Goal: Go to known website: Go to known website

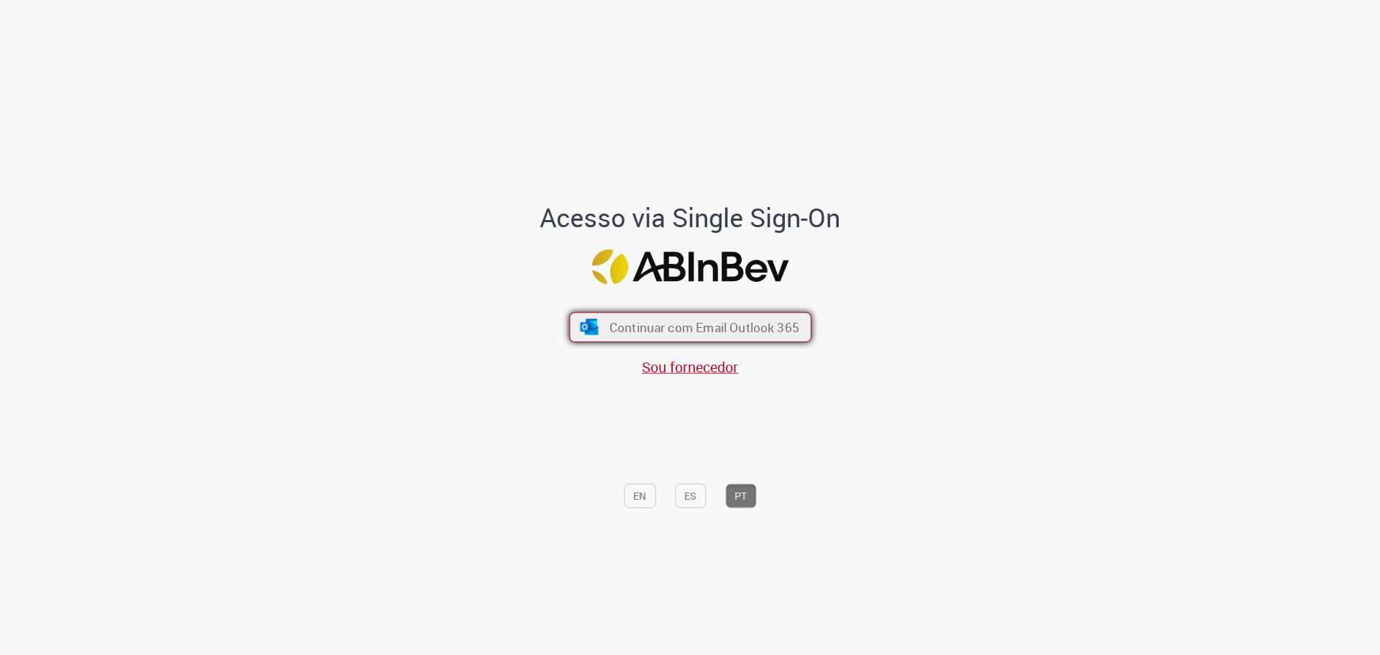
click at [728, 320] on span "Continuar com Email Outlook 365" at bounding box center [704, 326] width 190 height 17
